Goal: Transaction & Acquisition: Purchase product/service

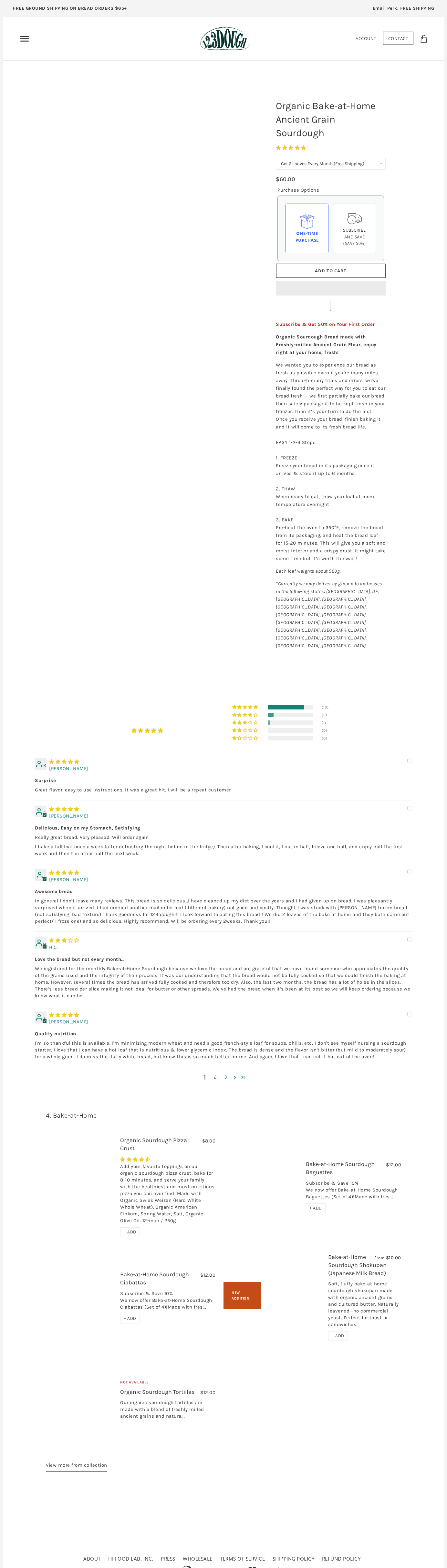
select select "Get 6 Loaves Every Month (Free Shipping)"
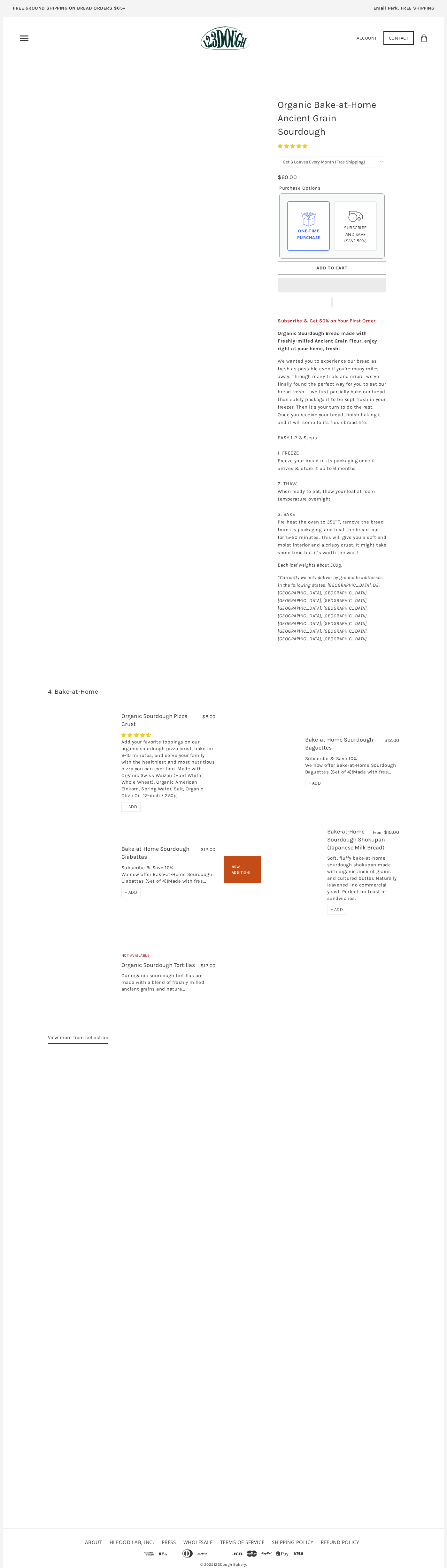
select select "Get 6 Loaves Every Month (Free Shipping)"
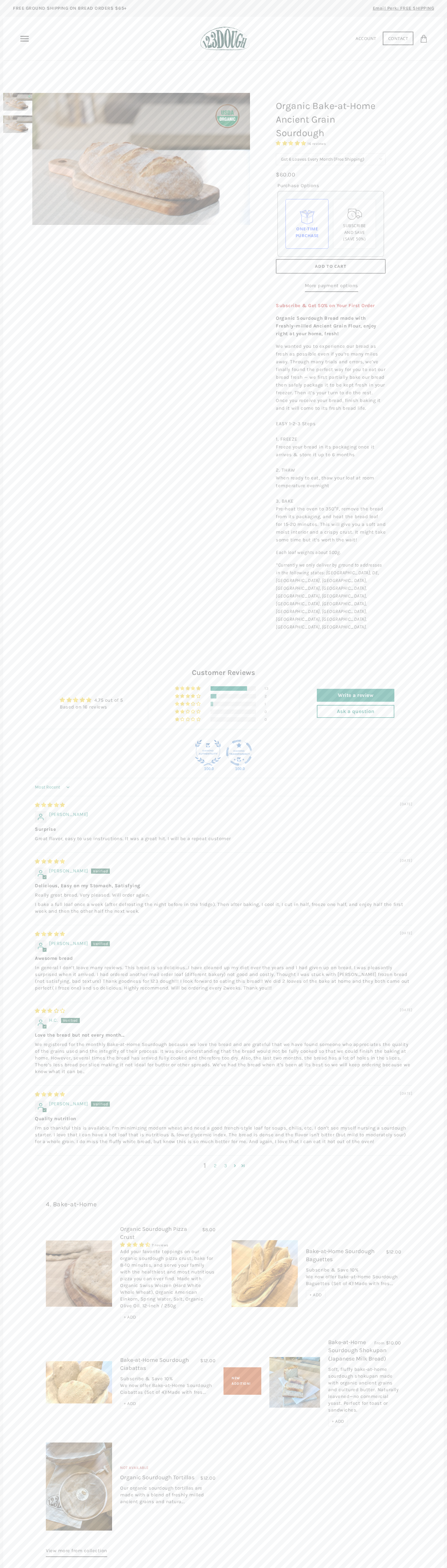
click at [331, 266] on span "Add to Cart" at bounding box center [330, 266] width 31 height 6
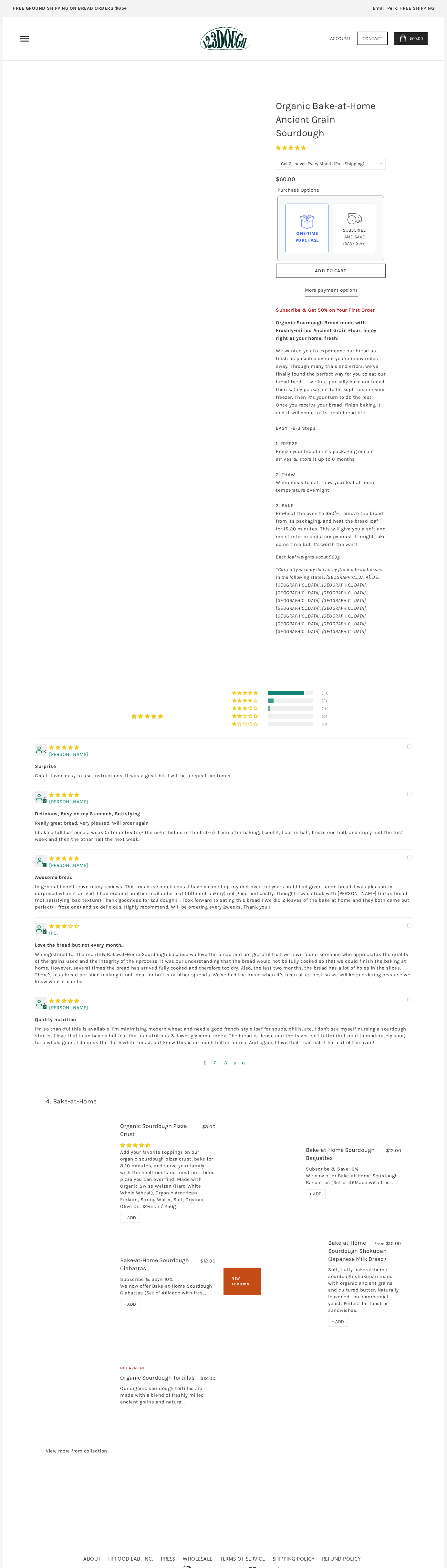
select select "Get 6 Loaves Every Month (Free Shipping)"
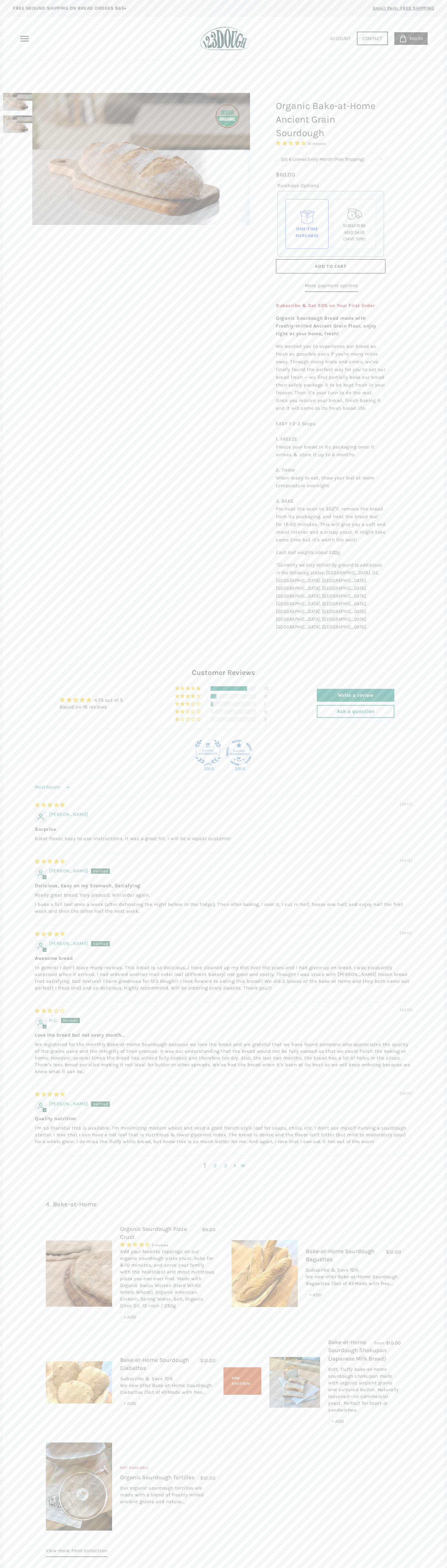
click at [51, 25] on header "Home 3 Ingredients Our Bread Subscribe & Save SOURDOUGH NOODLES Shop ALL Bread" at bounding box center [223, 38] width 440 height 44
click at [332, 1567] on html "arrow-left icon arrow-right icon behance icon cart icon chevron-left icon chevr…" at bounding box center [223, 821] width 447 height 1642
click at [24, 173] on div at bounding box center [141, 159] width 250 height 164
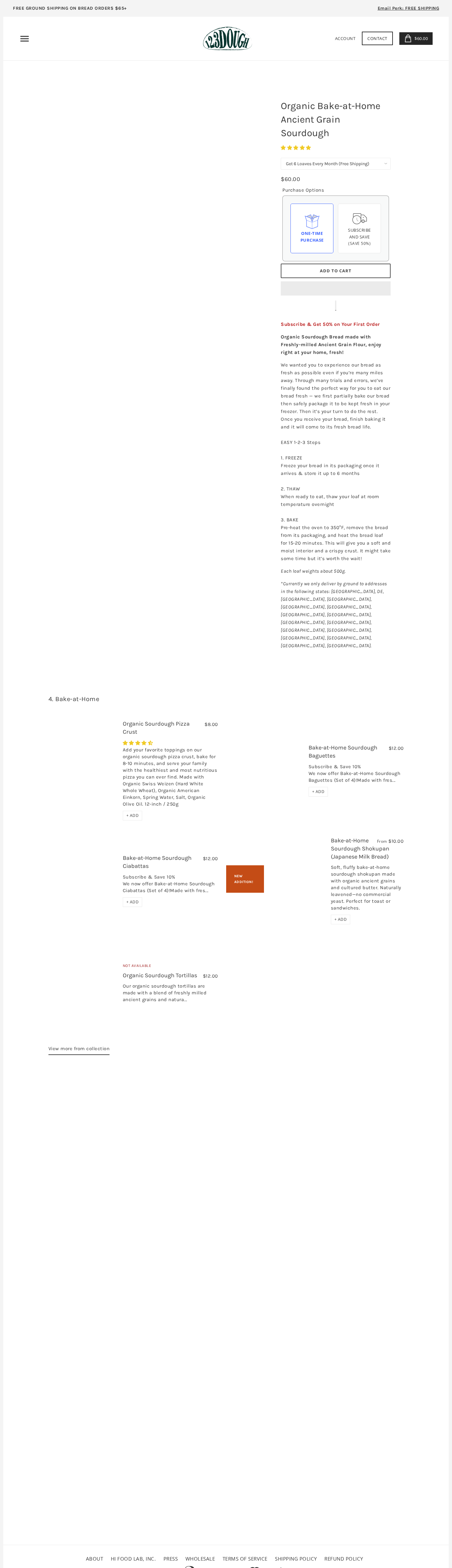
select select "Get 6 Loaves Every Month (Free Shipping)"
